Goal: Navigation & Orientation: Find specific page/section

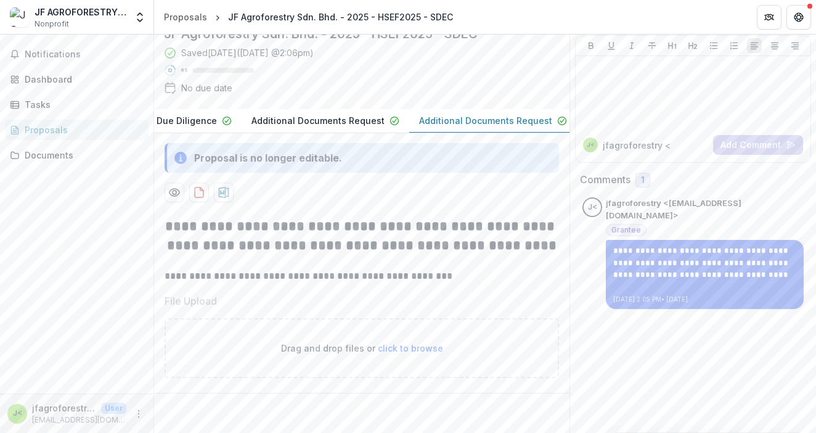
scroll to position [0, 258]
click at [92, 52] on span "Notifications" at bounding box center [84, 54] width 119 height 10
click at [70, 82] on div "Dashboard" at bounding box center [82, 79] width 114 height 13
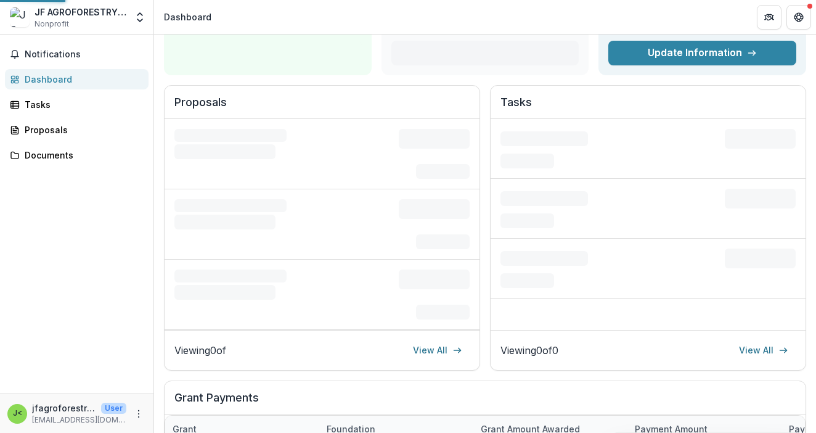
scroll to position [78, 0]
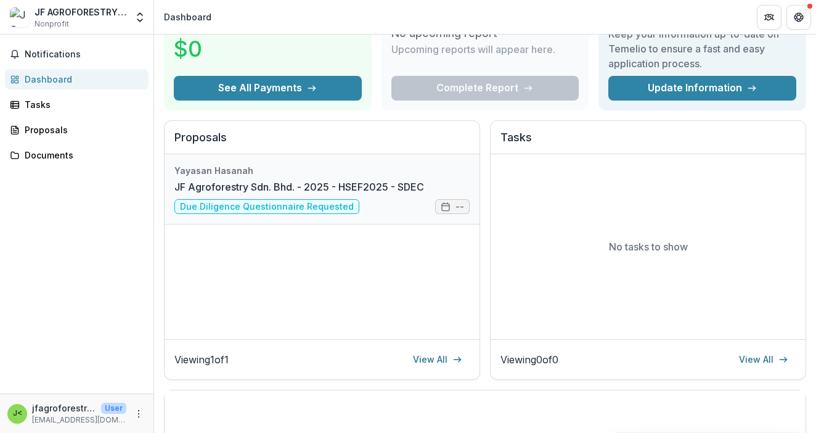
click at [278, 194] on link "JF Agroforestry Sdn. Bhd. - 2025 - HSEF2025 - SDEC" at bounding box center [299, 186] width 250 height 15
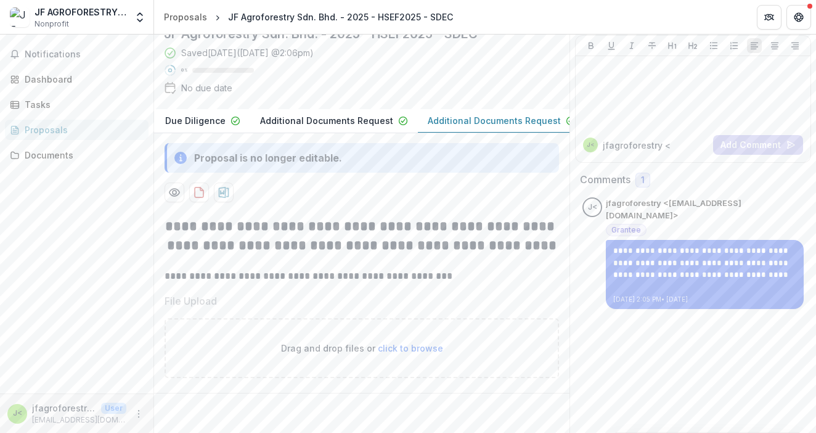
scroll to position [155, 0]
click at [402, 343] on span "click to browse" at bounding box center [410, 348] width 65 height 10
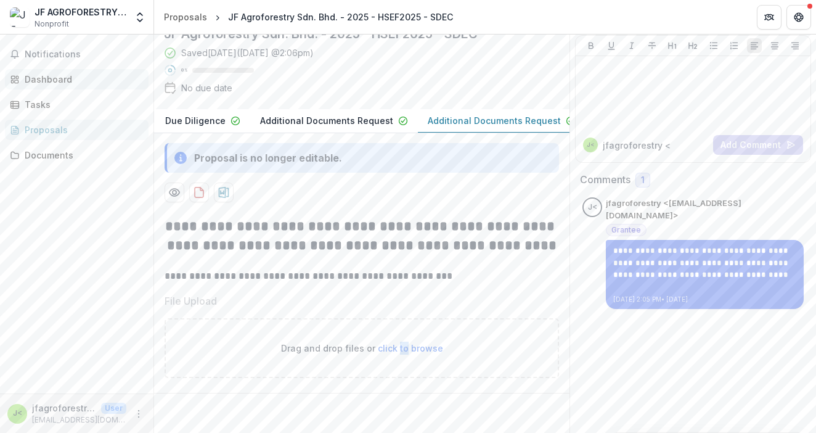
click at [79, 84] on div "Dashboard" at bounding box center [82, 79] width 114 height 13
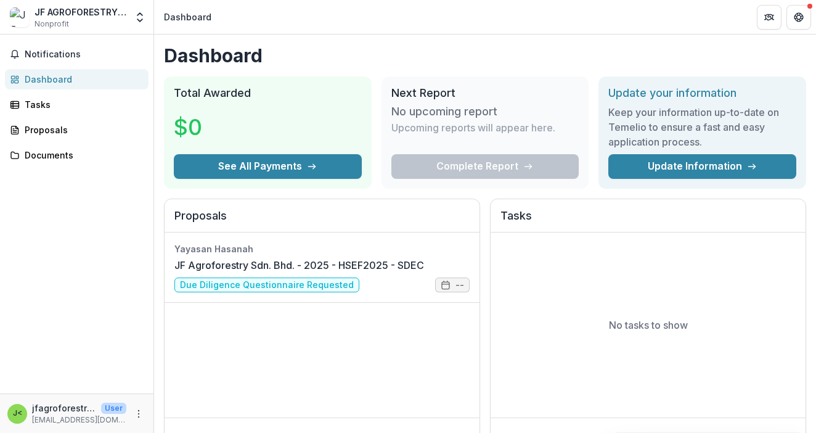
scroll to position [0, 0]
click at [67, 95] on link "Tasks" at bounding box center [77, 104] width 144 height 20
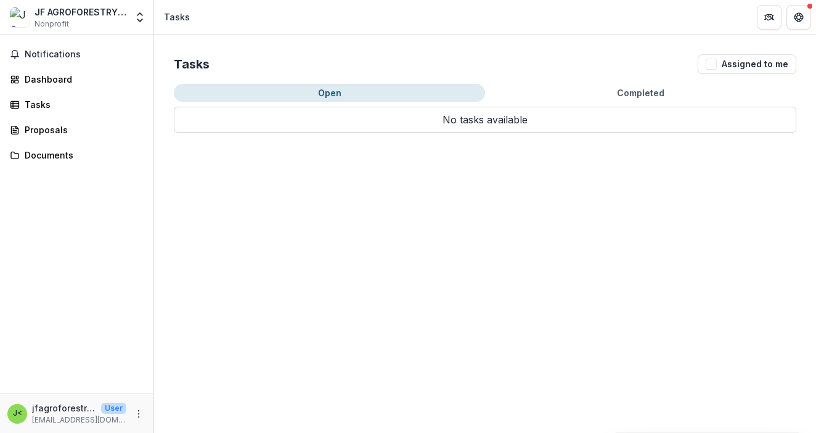
click at [593, 91] on button "Completed" at bounding box center [640, 93] width 311 height 18
click at [320, 93] on button "Open" at bounding box center [329, 93] width 311 height 18
drag, startPoint x: 69, startPoint y: 128, endPoint x: 68, endPoint y: 135, distance: 6.8
click at [68, 128] on div "Proposals" at bounding box center [82, 129] width 114 height 13
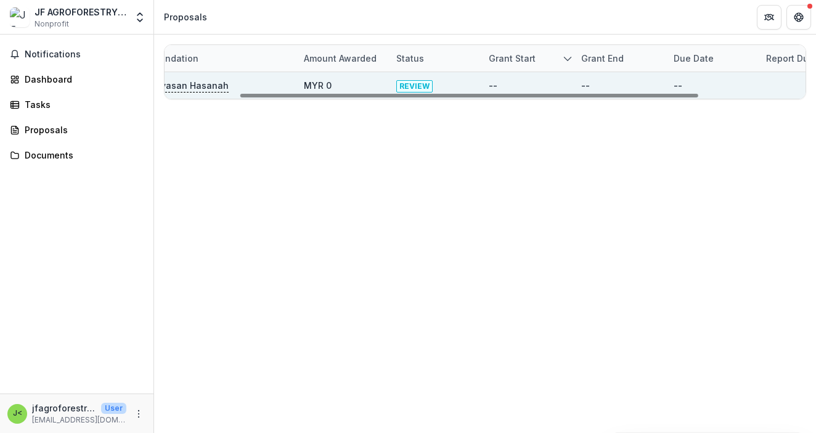
scroll to position [0, 253]
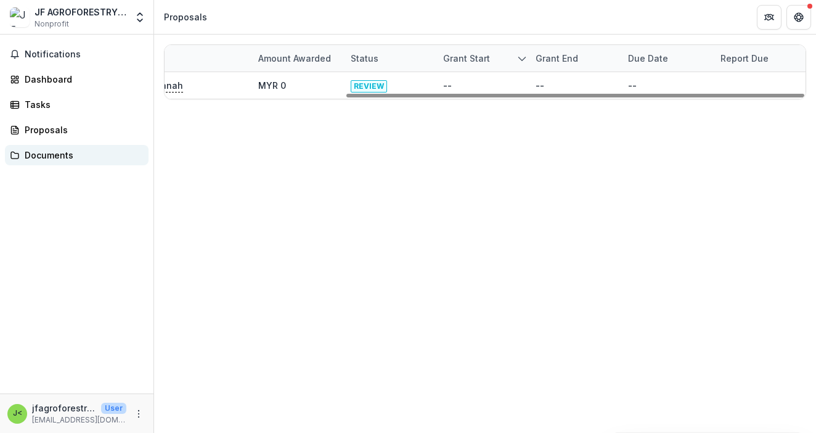
click at [67, 159] on div "Documents" at bounding box center [82, 154] width 114 height 13
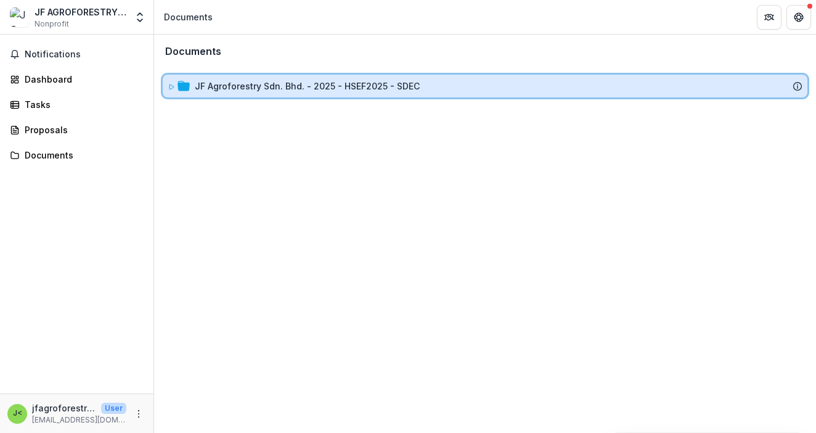
click at [174, 88] on icon at bounding box center [171, 86] width 7 height 7
